Goal: Task Accomplishment & Management: Use online tool/utility

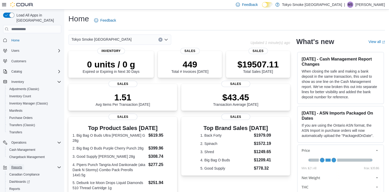
click at [18, 165] on span "Reports" at bounding box center [16, 167] width 11 height 4
click at [15, 165] on span "Reports" at bounding box center [16, 167] width 11 height 4
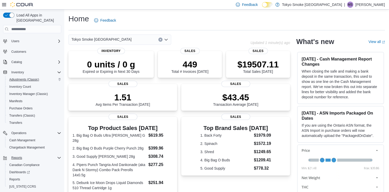
scroll to position [18, 0]
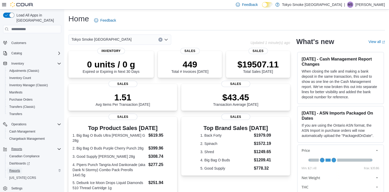
click at [12, 168] on span "Reports" at bounding box center [14, 170] width 11 height 4
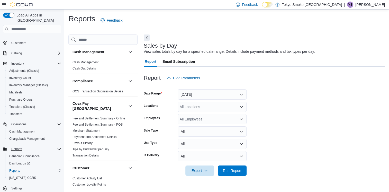
scroll to position [1, 0]
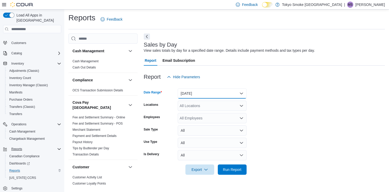
click at [243, 90] on button "[DATE]" at bounding box center [211, 93] width 69 height 10
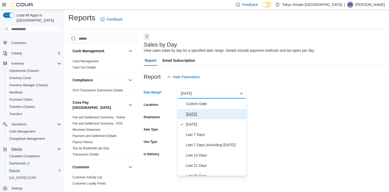
click at [188, 112] on span "[DATE]" at bounding box center [215, 114] width 59 height 6
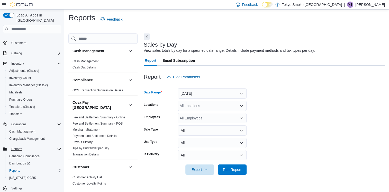
click at [217, 105] on div "All Locations" at bounding box center [211, 105] width 69 height 10
type input "***"
click at [207, 113] on span "[PERSON_NAME] [PERSON_NAME]" at bounding box center [221, 114] width 60 height 5
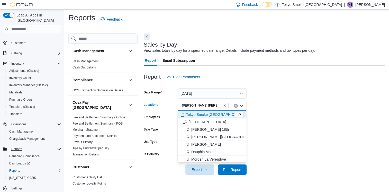
click at [270, 128] on form "Date Range [DATE] Locations [GEOGRAPHIC_DATA][PERSON_NAME] [PERSON_NAME] box. S…" at bounding box center [264, 128] width 241 height 92
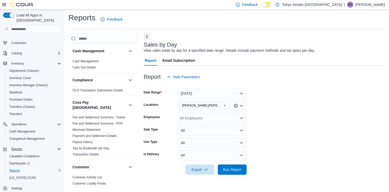
click at [280, 122] on form "Date Range [DATE] Locations [GEOGRAPHIC_DATA][PERSON_NAME][GEOGRAPHIC_DATA][PER…" at bounding box center [264, 128] width 241 height 92
click at [234, 168] on span "Run Report" at bounding box center [232, 168] width 18 height 5
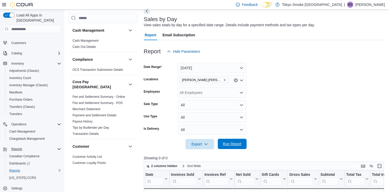
scroll to position [52, 0]
